Goal: Information Seeking & Learning: Learn about a topic

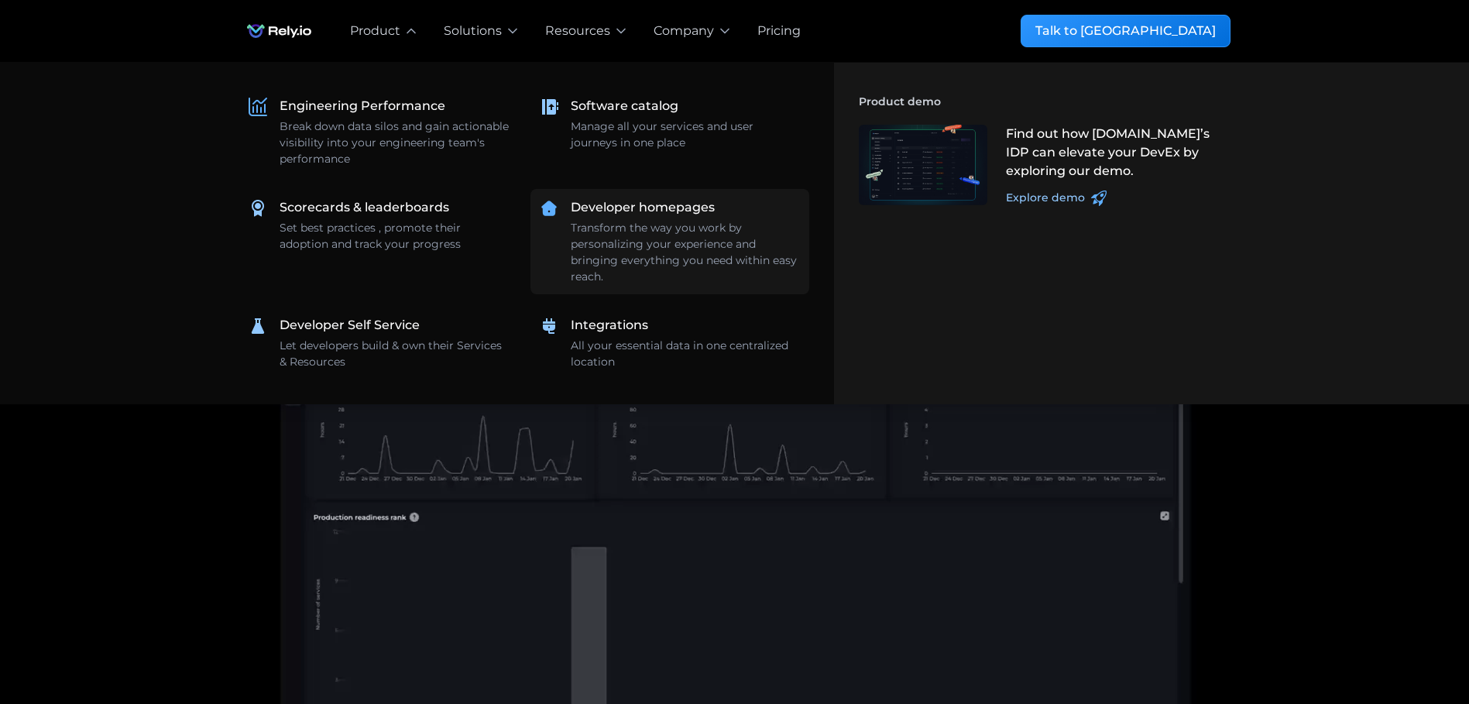
click at [618, 231] on div "Transform the way you work by personalizing your experience and bringing everyt…" at bounding box center [685, 252] width 229 height 65
